Goal: Task Accomplishment & Management: Complete application form

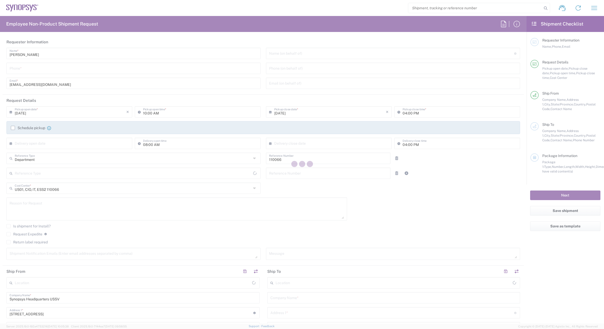
type input "Delivered at Place"
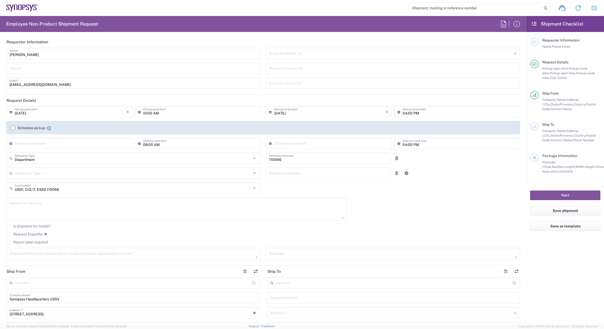
type input "Headquarters USSV"
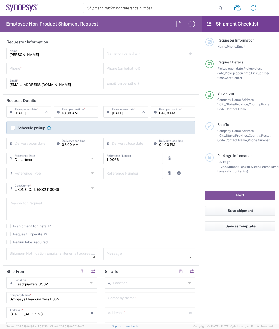
click at [38, 68] on input "tel" at bounding box center [52, 68] width 85 height 9
type input "4082036560"
type input "California"
type input "4082036560"
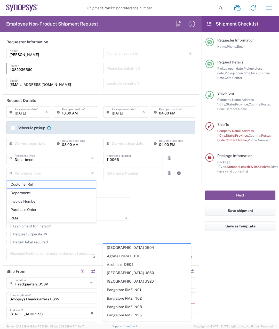
click at [40, 145] on input "text" at bounding box center [30, 143] width 30 height 9
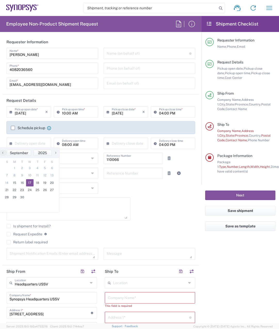
click at [32, 183] on span "17" at bounding box center [30, 182] width 8 height 7
type input "09/17/2025"
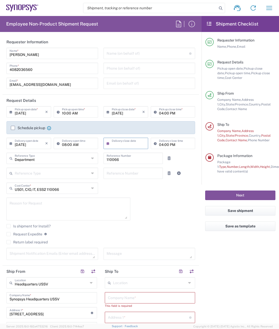
click at [122, 145] on input "text" at bounding box center [127, 143] width 30 height 9
click at [124, 182] on span "17" at bounding box center [125, 182] width 8 height 7
type input "09/17/2025"
click at [91, 188] on icon at bounding box center [93, 188] width 4 height 8
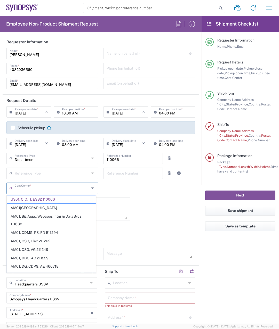
click at [91, 188] on icon at bounding box center [93, 188] width 4 height 8
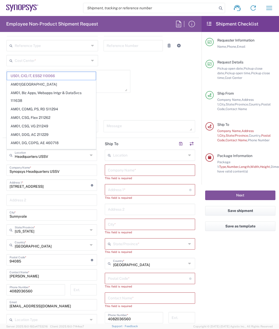
scroll to position [129, 0]
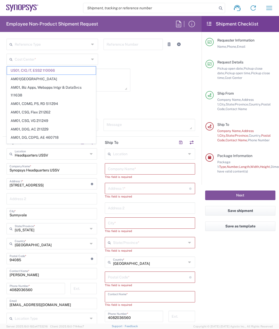
click at [143, 297] on input "text" at bounding box center [150, 296] width 84 height 9
type input "US01, CIO, IT, ESS2 110066"
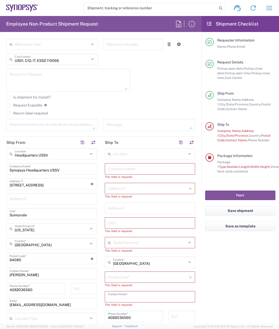
paste input "[PERSON_NAME]"
type input "[PERSON_NAME]"
click at [131, 189] on input "text" at bounding box center [148, 188] width 81 height 9
paste input "[STREET_ADDRESS][PERSON_NAME]"
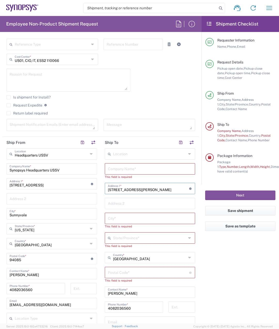
type input "[STREET_ADDRESS][PERSON_NAME]"
click at [136, 164] on input "text" at bounding box center [150, 168] width 84 height 9
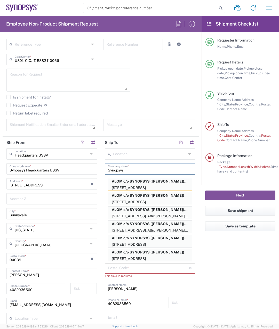
type input "Synopsys"
click at [230, 260] on agx-form-checklist "Shipment Checklist Requester Information Name, Phone, Email Request Details Pic…" at bounding box center [240, 170] width 77 height 308
click at [176, 167] on input "Synopsys" at bounding box center [150, 168] width 84 height 9
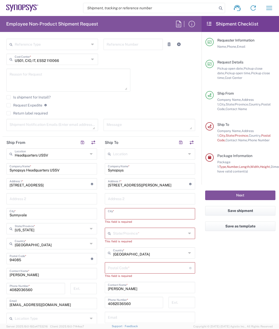
click at [159, 214] on input "text" at bounding box center [150, 213] width 84 height 9
paste input "San Diego"
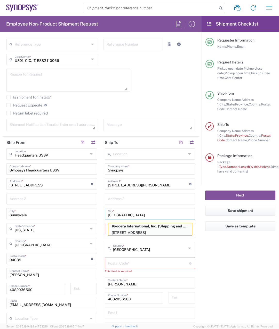
type input "San Diego"
click at [215, 279] on agx-form-checklist "Shipment Checklist Requester Information Name, Phone, Email Request Details Pic…" at bounding box center [240, 170] width 77 height 308
click at [194, 209] on main "Location Aachen DE04 Agrate Brianza IT01 Aschheim DE02 Atlanta US60 Austin US26…" at bounding box center [150, 261] width 98 height 226
click at [178, 196] on input "text" at bounding box center [150, 198] width 84 height 9
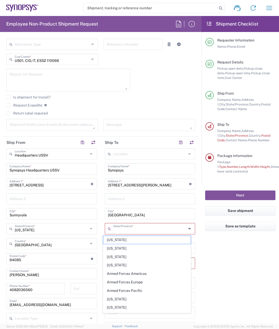
click at [145, 230] on input "text" at bounding box center [149, 228] width 73 height 9
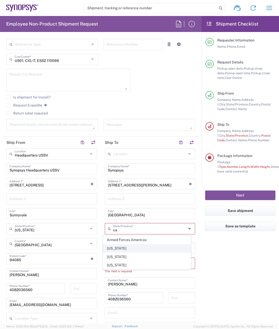
click at [109, 248] on span "California" at bounding box center [147, 249] width 88 height 8
type input "California"
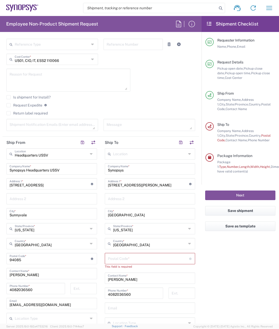
drag, startPoint x: 230, startPoint y: 276, endPoint x: 197, endPoint y: 275, distance: 32.8
click at [230, 276] on agx-form-checklist "Shipment Checklist Requester Information Name, Phone, Email Request Details Pic…" at bounding box center [240, 170] width 77 height 308
click at [132, 256] on input "undefined" at bounding box center [148, 258] width 81 height 9
paste input "92130"
type input "92130"
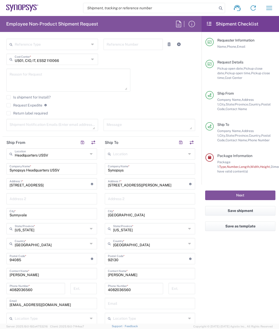
click at [131, 291] on input "4082036560" at bounding box center [134, 288] width 52 height 9
drag, startPoint x: 138, startPoint y: 290, endPoint x: 96, endPoint y: 291, distance: 42.6
click at [96, 291] on div "Ship From Headquarters USSV Location Headquarters USSV Aachen DE04 Agrate Brian…" at bounding box center [101, 252] width 196 height 231
type input "9712308886"
click at [139, 307] on input "text" at bounding box center [150, 303] width 84 height 9
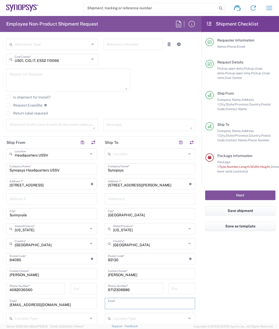
paste input "hzeng"
type input "hzeng@synopsys.com"
click at [206, 286] on agx-form-checklist "Shipment Checklist Requester Information Name, Phone, Email Request Details Pic…" at bounding box center [240, 170] width 77 height 308
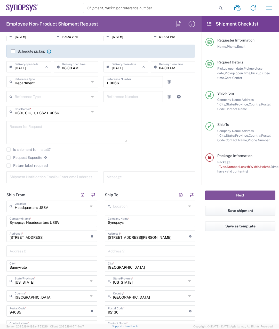
scroll to position [77, 0]
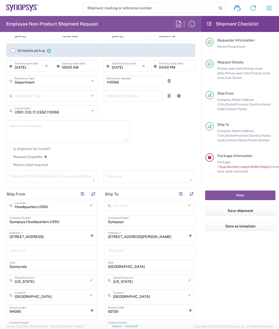
click at [10, 165] on label "Return label required" at bounding box center [26, 165] width 41 height 4
click at [9, 165] on input "Return label required" at bounding box center [9, 165] width 0 height 0
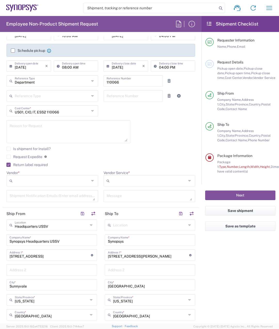
click at [91, 179] on icon at bounding box center [93, 181] width 4 height 8
click at [65, 200] on span "FedEx Express" at bounding box center [51, 201] width 89 height 8
type input "FedEx Express"
click at [160, 184] on input "Vendor Service *" at bounding box center [150, 181] width 76 height 8
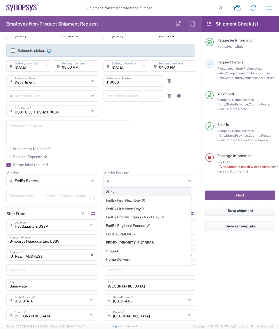
click at [154, 195] on span "2Day" at bounding box center [146, 192] width 89 height 8
type input "2Day"
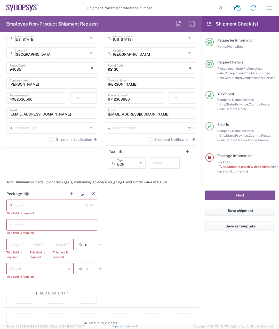
scroll to position [387, 0]
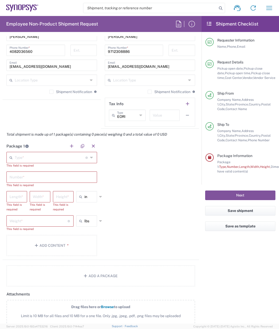
click at [47, 157] on input "text" at bounding box center [50, 157] width 71 height 9
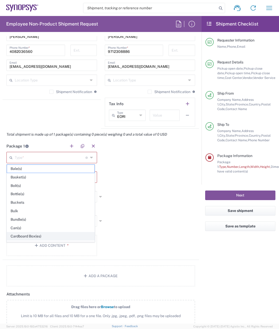
click at [26, 234] on span "Cardboard Box(es)" at bounding box center [51, 237] width 88 height 8
type input "Cardboard Box(es)"
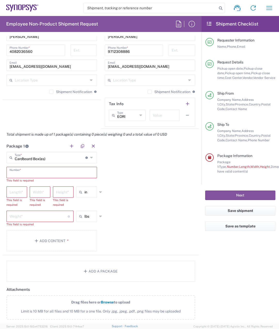
click at [34, 175] on input "text" at bounding box center [52, 172] width 84 height 9
click at [41, 174] on input "text" at bounding box center [52, 172] width 84 height 9
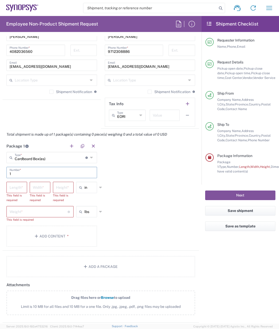
type input "1"
click at [13, 188] on input "number" at bounding box center [17, 187] width 14 height 9
type input "20"
type input "16"
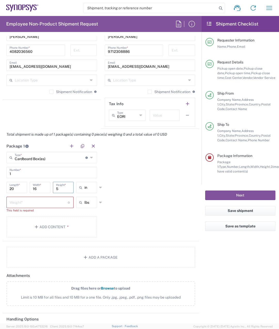
type input "5"
click at [53, 205] on input "number" at bounding box center [39, 202] width 58 height 9
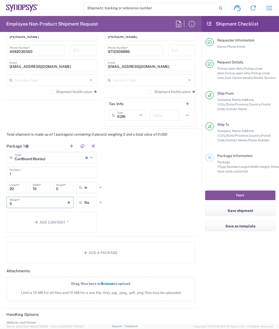
type input "5"
click at [143, 216] on div "Package 1 Cardboard Box(es) Type * Material used to package goods Bale(s) Baske…" at bounding box center [101, 188] width 196 height 97
click at [59, 230] on button "Add Content *" at bounding box center [51, 222] width 91 height 21
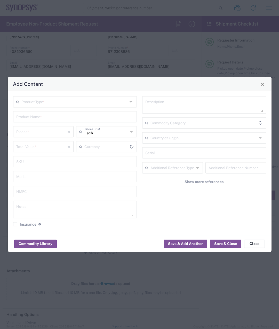
type input "US Dollar"
click at [61, 103] on input "text" at bounding box center [74, 101] width 107 height 9
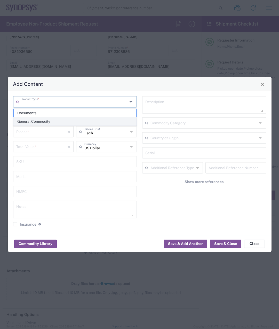
click at [62, 123] on span "General Commodity" at bounding box center [75, 122] width 123 height 8
type input "General Commodity"
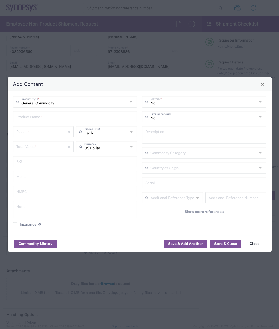
click at [58, 121] on div "Product Name *" at bounding box center [75, 116] width 124 height 11
click at [16, 116] on input "laptop" at bounding box center [72, 116] width 113 height 9
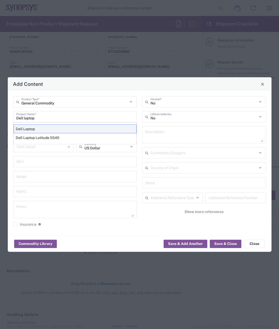
click at [67, 131] on div "Dell Laptop" at bounding box center [75, 129] width 123 height 9
type input "Dell Laptop"
type textarea "Dell Laptop"
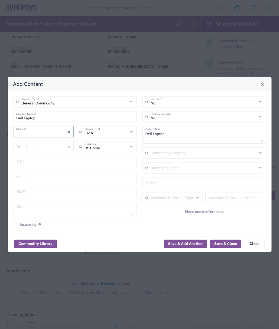
click at [51, 131] on input "number" at bounding box center [42, 131] width 52 height 9
type input "1"
click at [44, 148] on input "number" at bounding box center [42, 146] width 52 height 9
type input "1500"
click at [231, 245] on button "Save & Close" at bounding box center [225, 244] width 31 height 8
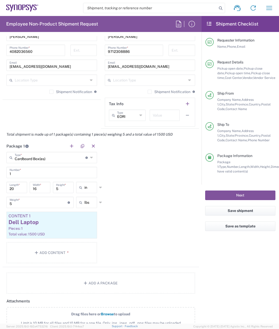
click at [149, 215] on div "Package 1 Cardboard Box(es) Type * Material used to package goods Bale(s) Baske…" at bounding box center [101, 203] width 196 height 127
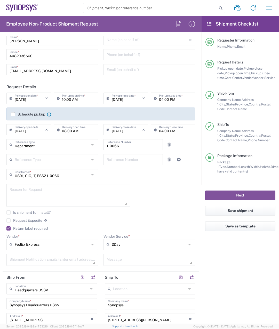
scroll to position [0, 0]
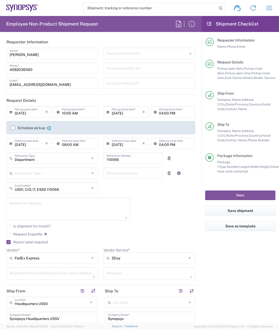
click at [58, 53] on input "Thanh Nguyen" at bounding box center [52, 53] width 85 height 9
type input "[PERSON_NAME] (IT - 81.240O)"
click at [77, 41] on header "Requester Information" at bounding box center [101, 42] width 196 height 12
click at [73, 53] on input "[PERSON_NAME] (IT - 81.240O)" at bounding box center [52, 53] width 85 height 9
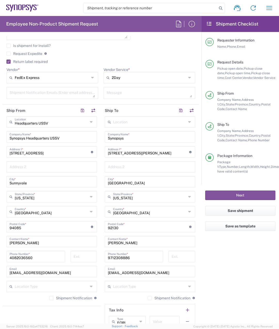
scroll to position [52, 0]
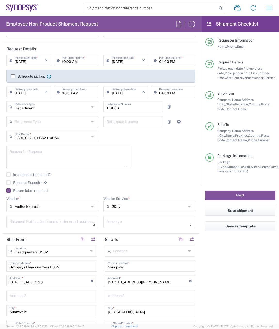
click at [235, 201] on div "Next" at bounding box center [240, 195] width 77 height 21
click at [235, 196] on button "Next" at bounding box center [240, 196] width 70 height 10
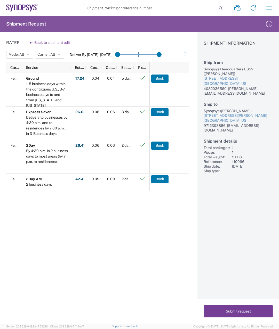
click at [244, 308] on button "Submit request" at bounding box center [238, 311] width 69 height 12
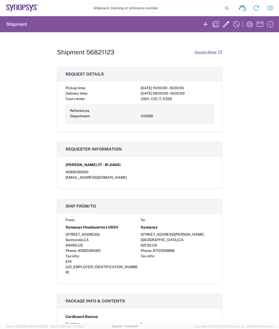
click at [262, 145] on div "Shipment 56821123 Google Maps Request details Pickup time: 2025-09-15 10:00:00 …" at bounding box center [139, 178] width 279 height 292
click at [249, 26] on icon "button" at bounding box center [249, 24] width 8 height 8
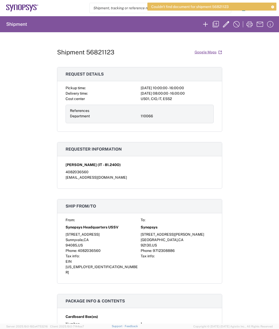
click at [263, 100] on div "Shipment 56821123 Google Maps Request details Pickup time: 2025-09-15 10:00:00 …" at bounding box center [139, 178] width 279 height 292
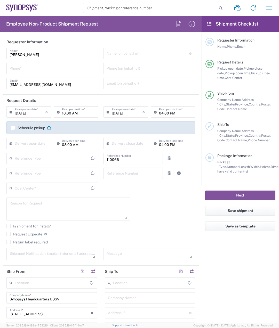
type input "Department"
type input "Delivered at Place"
type input "US01, CIO, IT, ESS2 110066"
type input "[GEOGRAPHIC_DATA]"
type input "[US_STATE]"
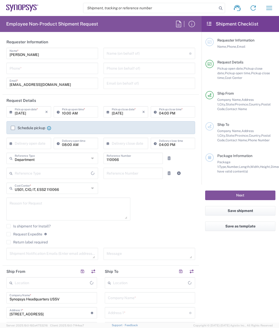
type input "[GEOGRAPHIC_DATA]"
type input "Headquarters USSV"
click at [272, 9] on icon "button" at bounding box center [269, 8] width 8 height 8
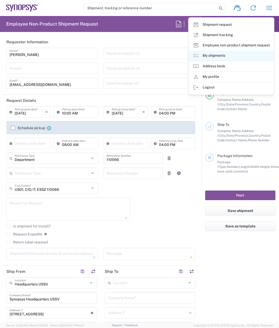
click at [220, 57] on link "My shipments" at bounding box center [231, 56] width 85 height 10
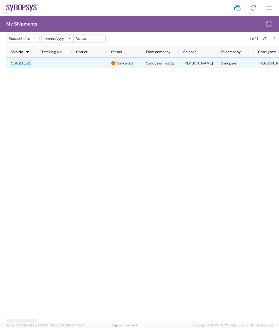
click at [19, 64] on link "56821123" at bounding box center [21, 63] width 21 height 8
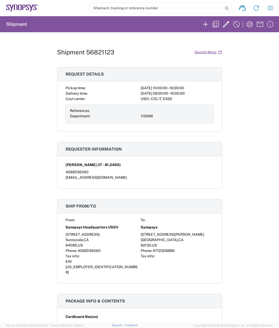
click at [244, 224] on div "Shipment 56821123 Google Maps Request details Pickup time: [DATE] 10:00:00 - 16…" at bounding box center [139, 177] width 279 height 291
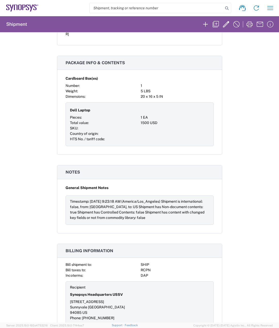
scroll to position [239, 0]
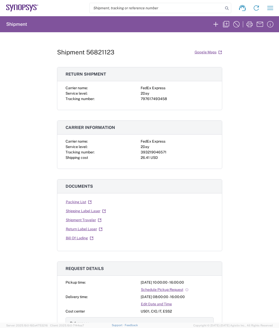
click at [259, 147] on div "Shipment 56821123 Google Maps Return shipment Carrier name: FedEx Express Servi…" at bounding box center [139, 177] width 279 height 291
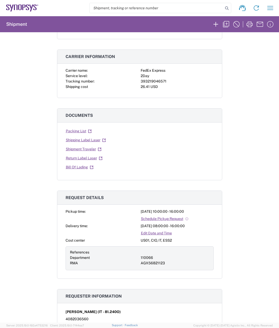
scroll to position [129, 0]
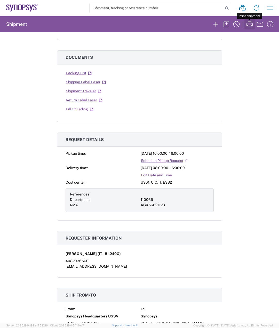
click at [248, 23] on icon "button" at bounding box center [249, 24] width 8 height 8
click at [84, 101] on link "Return Label Laser" at bounding box center [84, 100] width 37 height 9
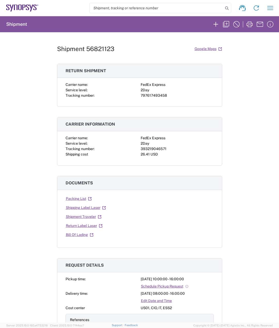
scroll to position [0, 0]
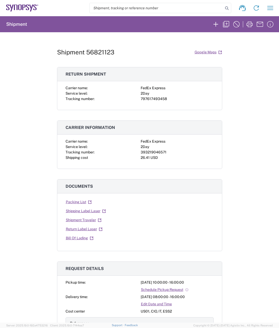
click at [153, 152] on div "393219046571" at bounding box center [177, 152] width 73 height 5
copy div "393219046571"
